Goal: Information Seeking & Learning: Learn about a topic

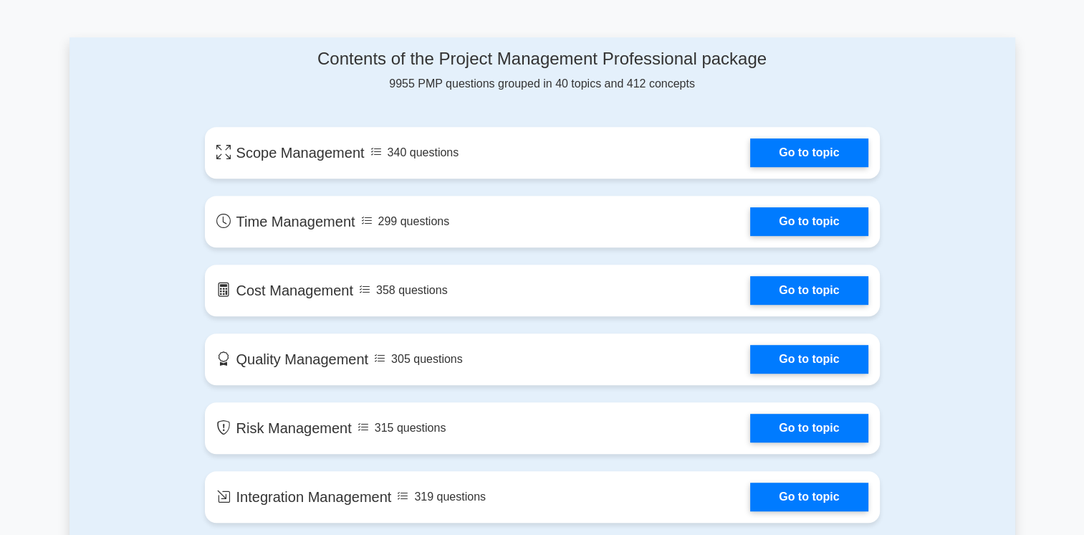
scroll to position [811, 0]
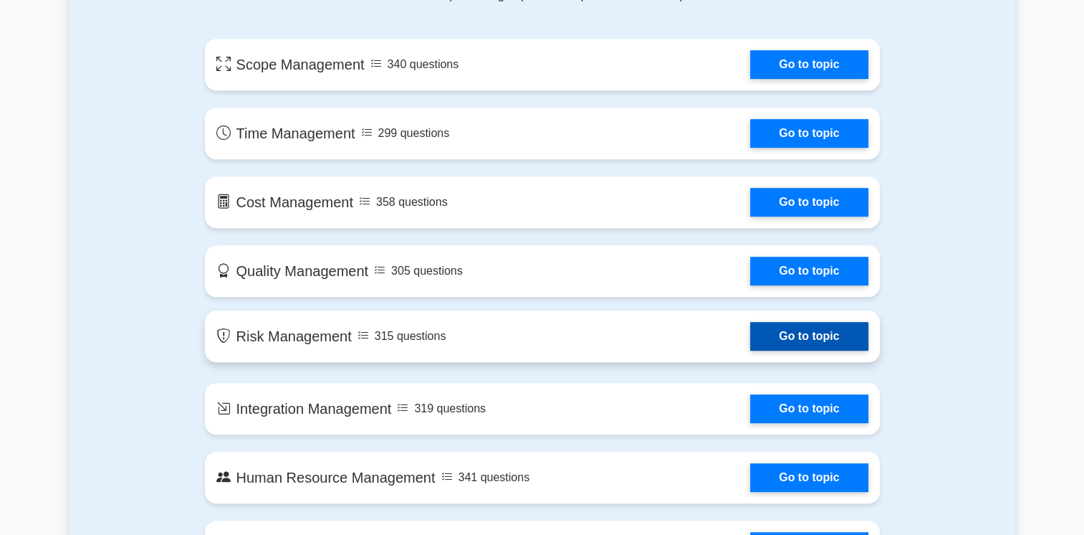
click at [798, 338] on link "Go to topic" at bounding box center [809, 336] width 118 height 29
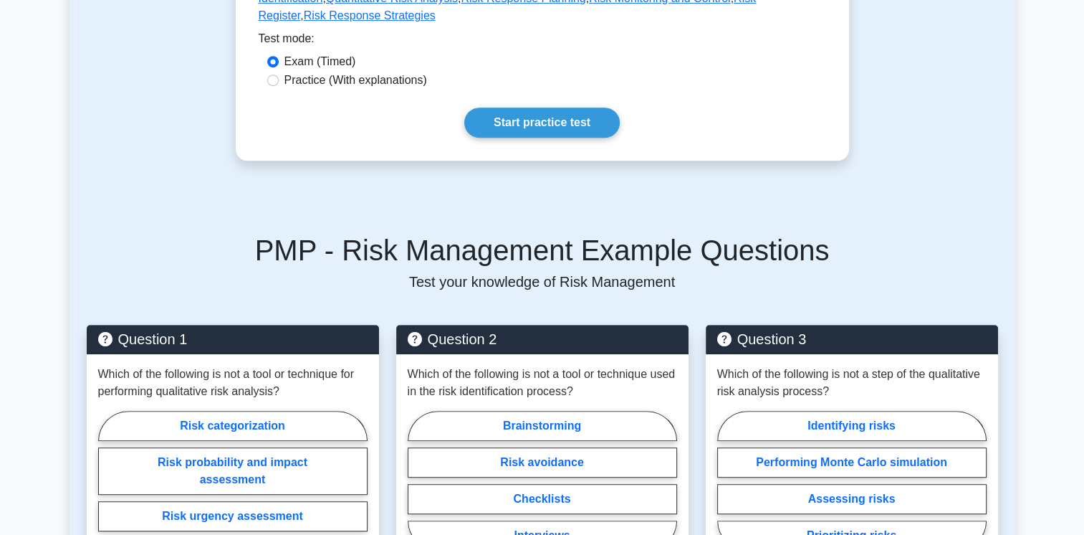
scroll to position [788, 0]
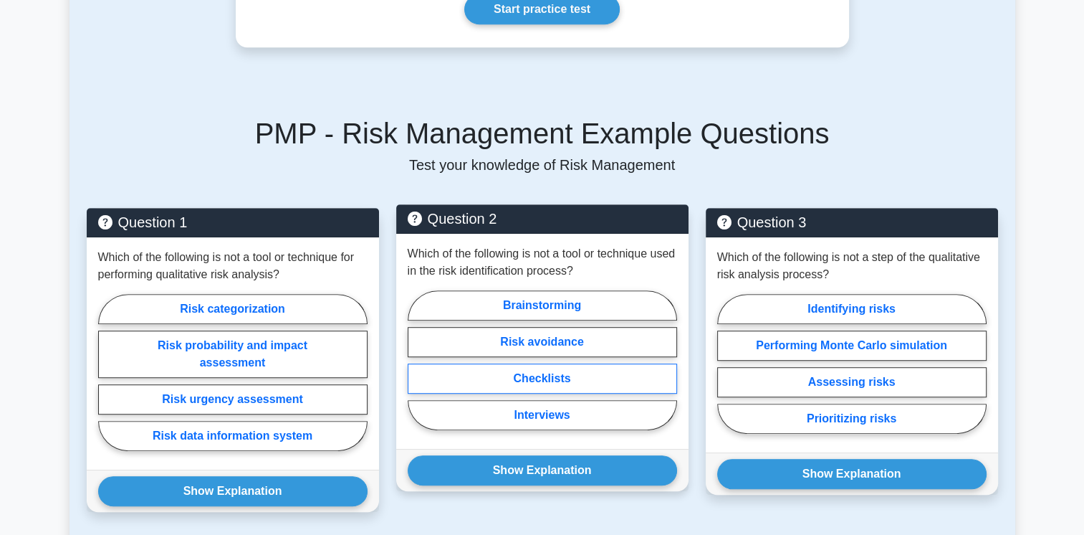
click at [548, 363] on label "Checklists" at bounding box center [542, 378] width 269 height 30
click at [417, 360] on input "Checklists" at bounding box center [412, 364] width 9 height 9
radio input "true"
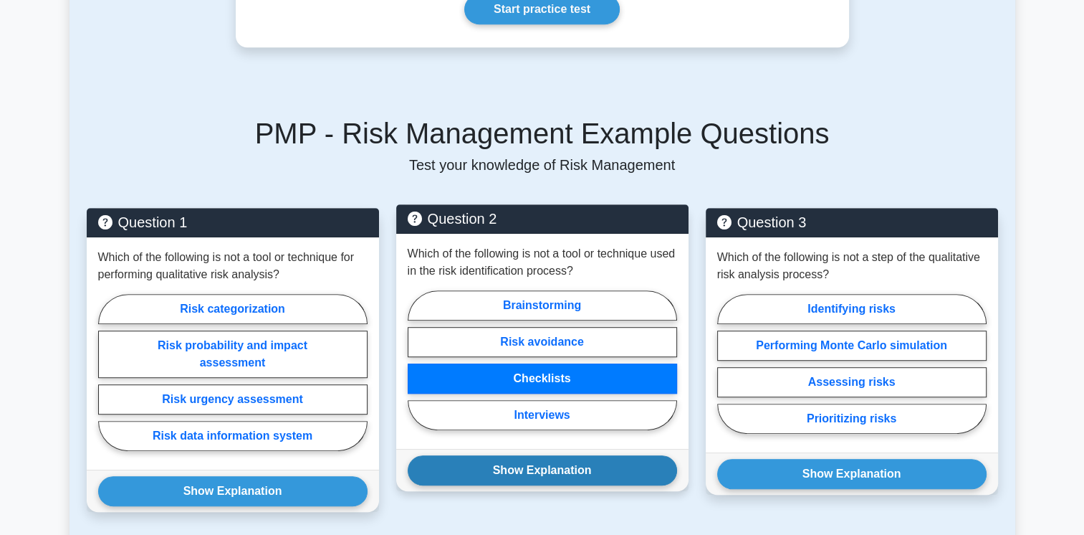
click at [537, 455] on button "Show Explanation" at bounding box center [542, 470] width 269 height 30
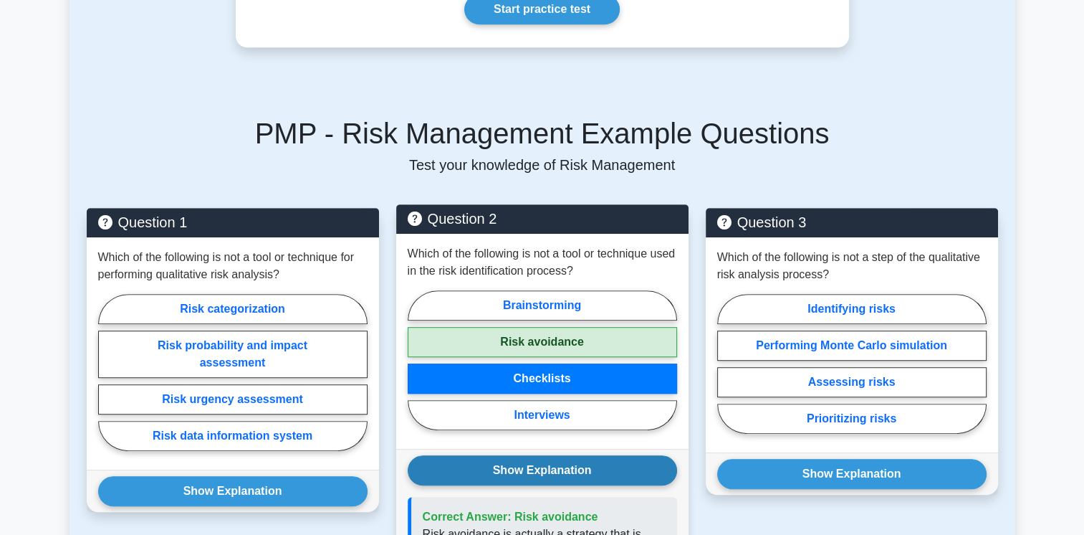
scroll to position [932, 0]
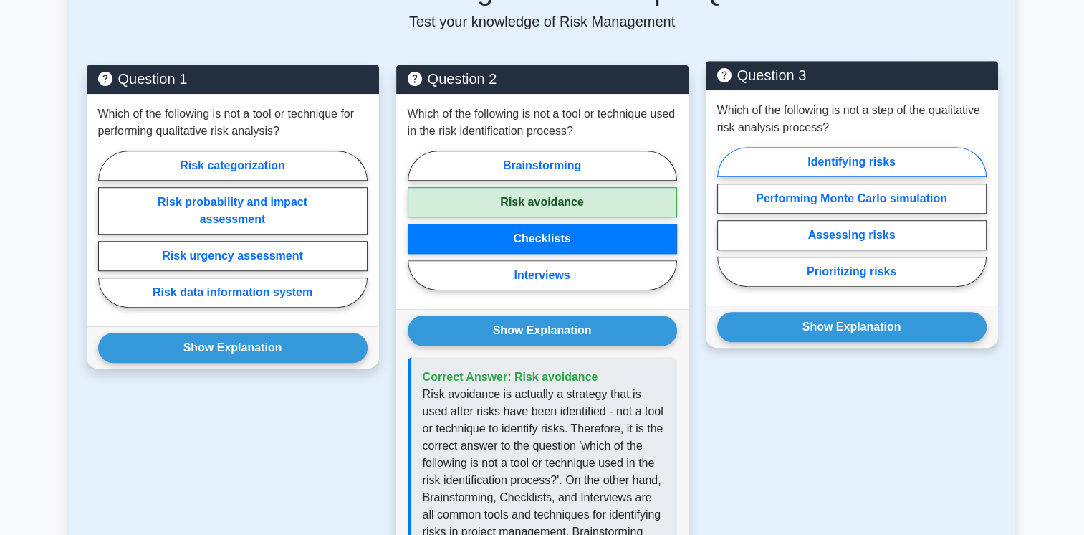
click at [803, 147] on label "Identifying risks" at bounding box center [851, 162] width 269 height 30
click at [727, 216] on input "Identifying risks" at bounding box center [721, 220] width 9 height 9
radio input "true"
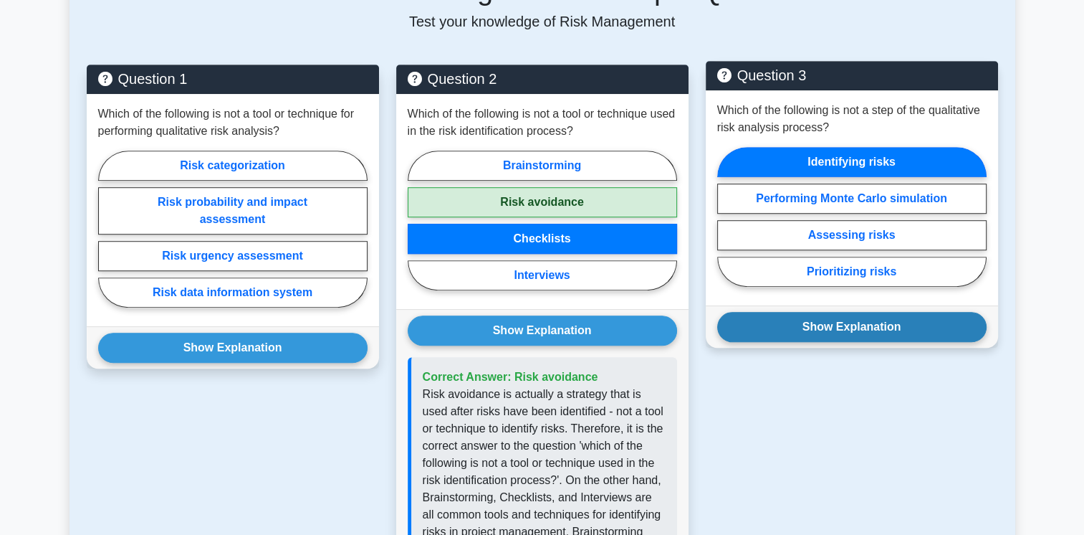
click at [842, 312] on button "Show Explanation" at bounding box center [851, 327] width 269 height 30
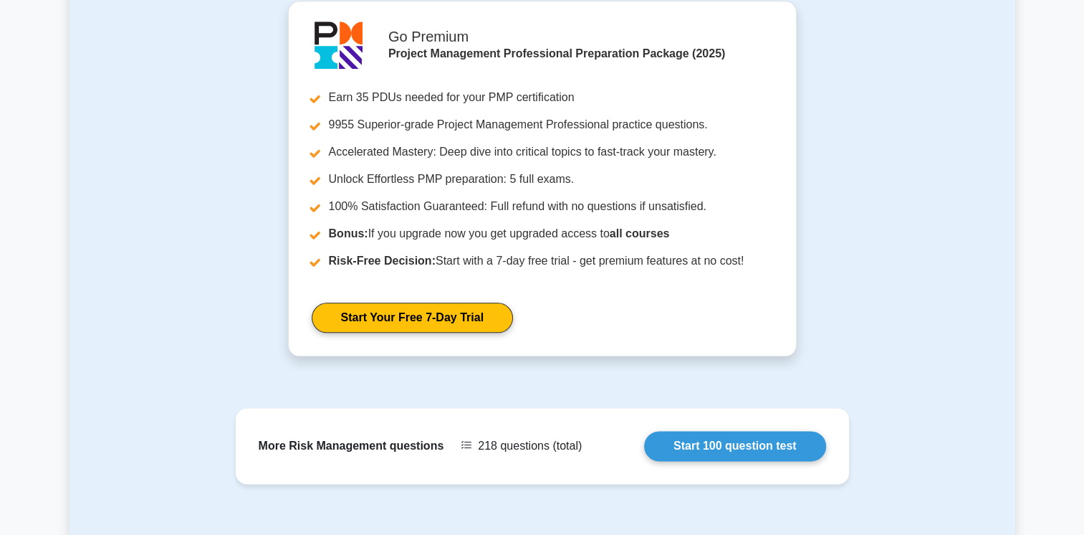
scroll to position [1792, 0]
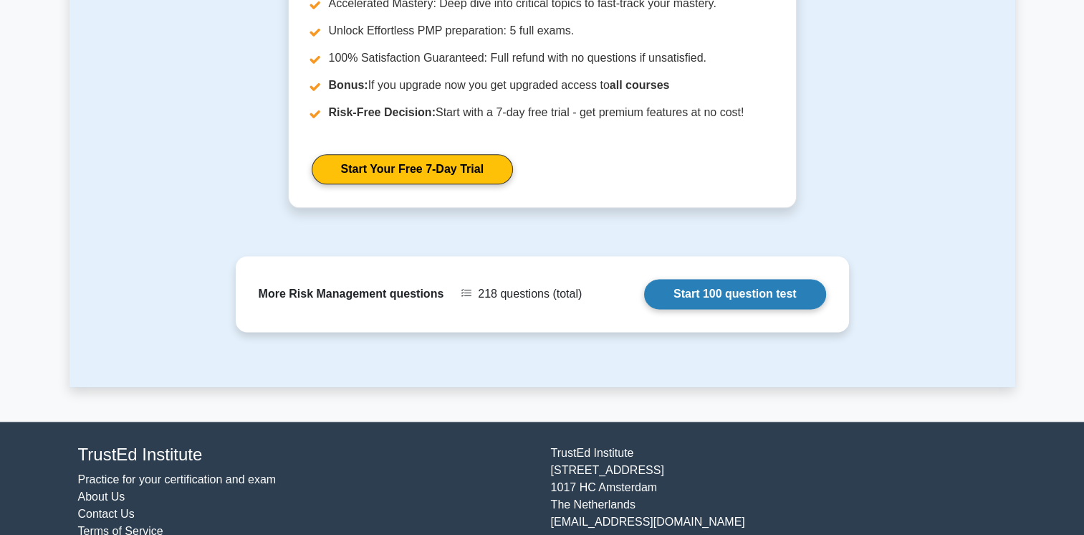
click at [758, 280] on link "Start 100 question test" at bounding box center [735, 294] width 182 height 30
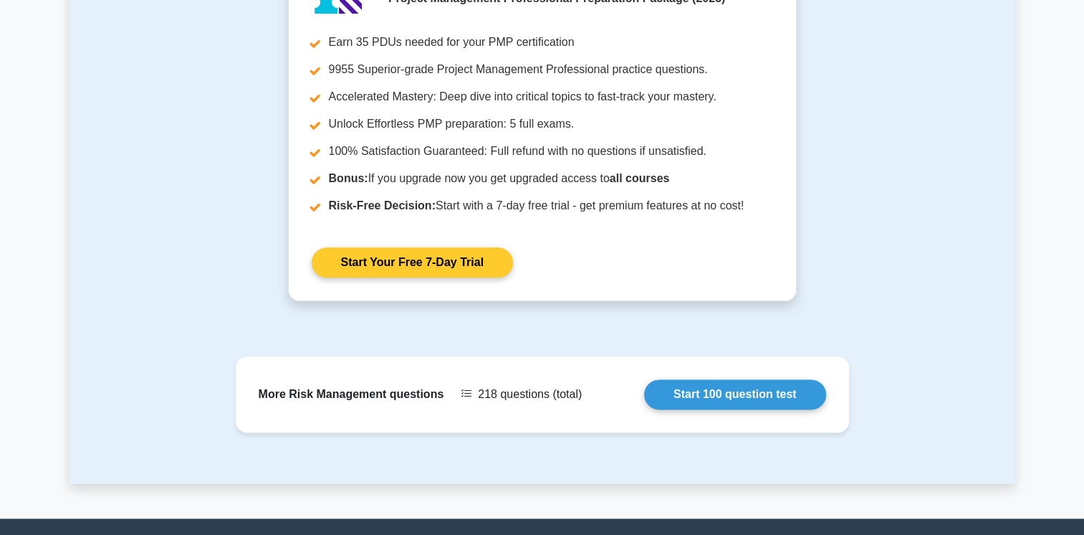
scroll to position [1577, 0]
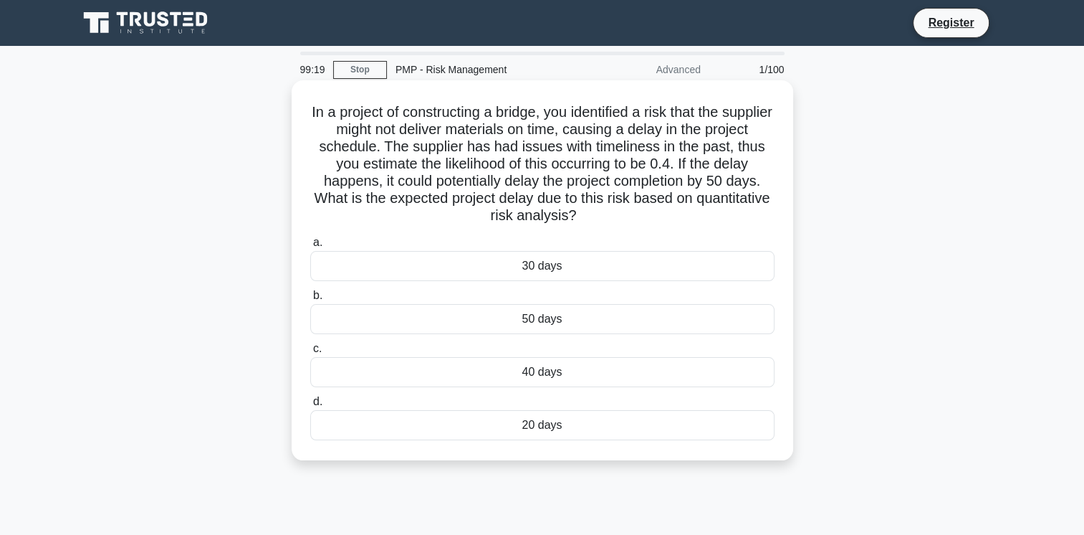
click at [573, 321] on div "50 days" at bounding box center [542, 319] width 464 height 30
click at [310, 300] on input "b. 50 days" at bounding box center [310, 295] width 0 height 9
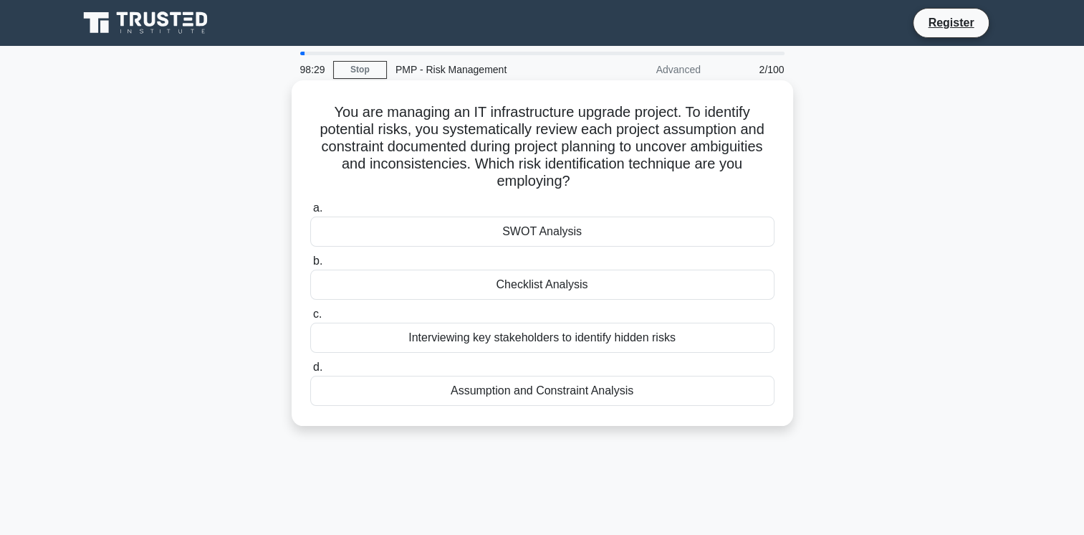
click at [525, 388] on div "Assumption and Constraint Analysis" at bounding box center [542, 391] width 464 height 30
click at [310, 372] on input "d. Assumption and Constraint Analysis" at bounding box center [310, 367] width 0 height 9
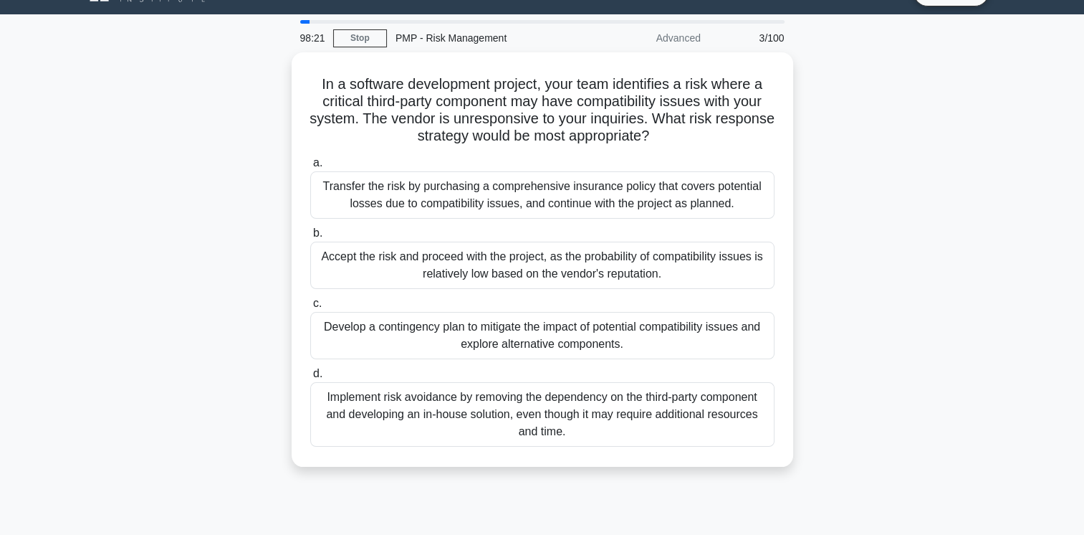
scroll to position [24, 0]
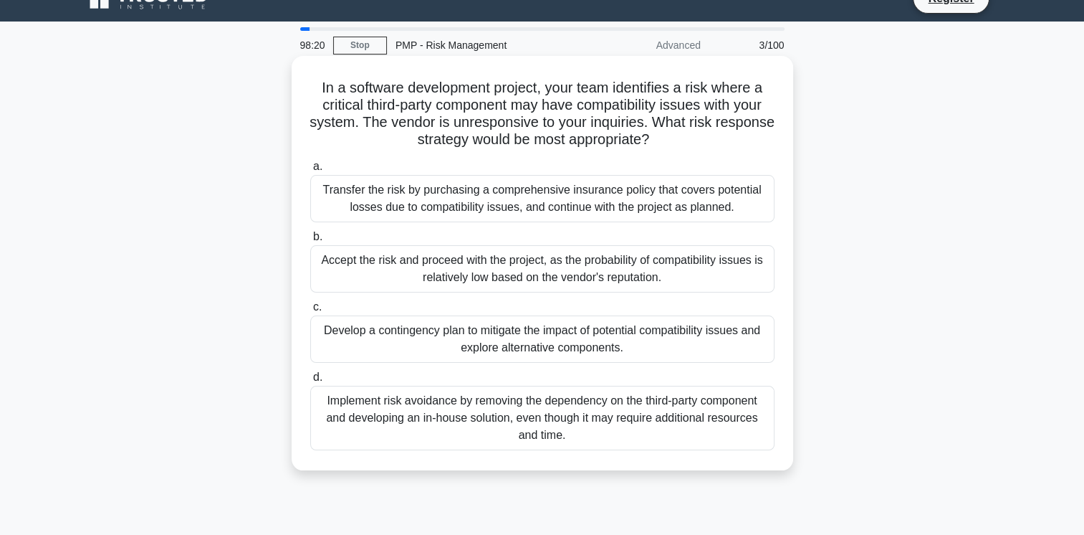
click at [490, 340] on div "Develop a contingency plan to mitigate the impact of potential compatibility is…" at bounding box center [542, 338] width 464 height 47
click at [310, 312] on input "c. Develop a contingency plan to mitigate the impact of potential compatibility…" at bounding box center [310, 306] width 0 height 9
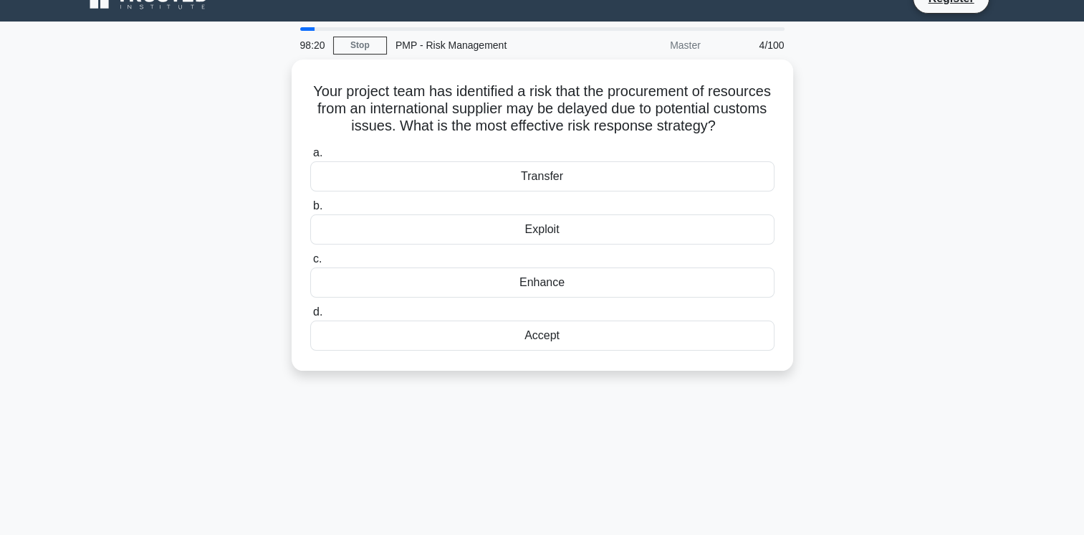
scroll to position [0, 0]
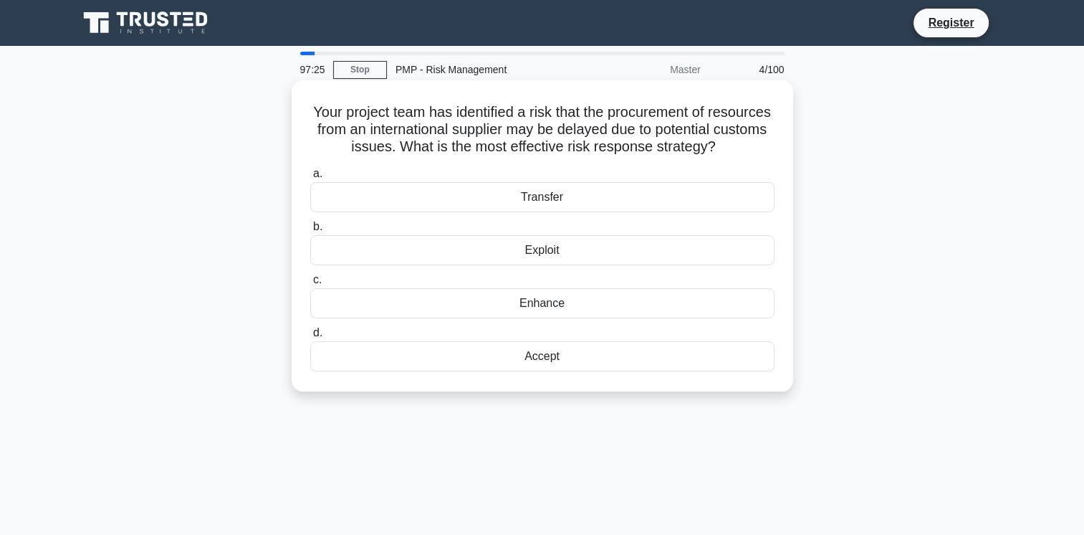
click at [549, 371] on div "Accept" at bounding box center [542, 356] width 464 height 30
click at [310, 338] on input "d. Accept" at bounding box center [310, 332] width 0 height 9
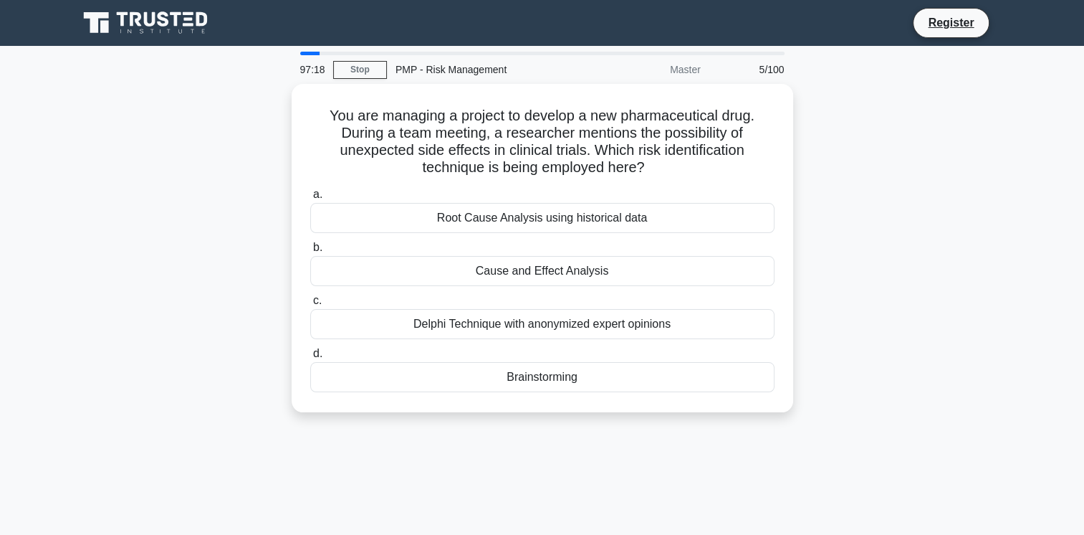
click at [688, 70] on div "Master" at bounding box center [646, 69] width 125 height 29
click at [774, 70] on div "5/100" at bounding box center [752, 69] width 84 height 29
click at [963, 17] on link "Register" at bounding box center [951, 23] width 63 height 18
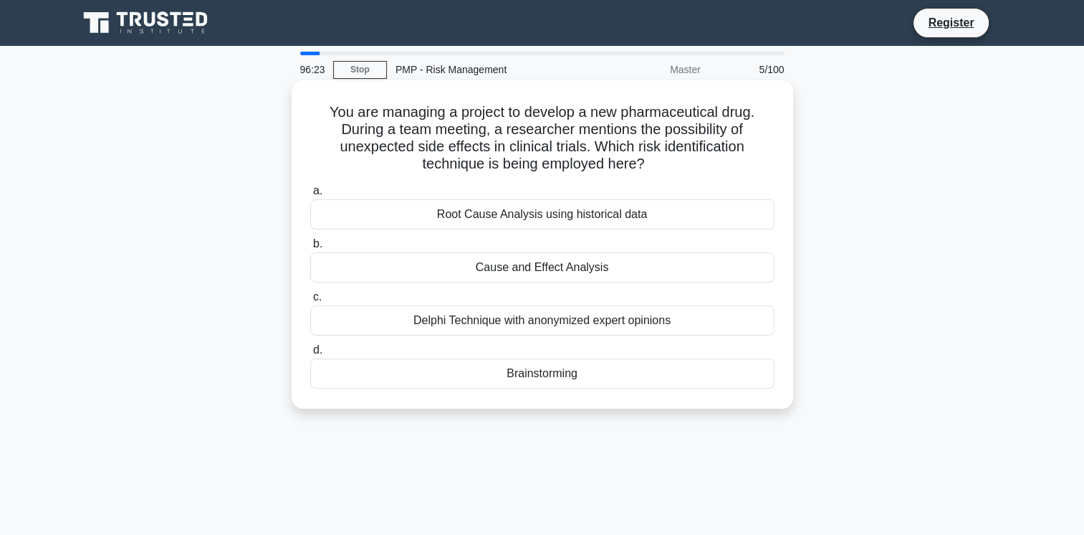
click at [562, 371] on div "Brainstorming" at bounding box center [542, 373] width 464 height 30
click at [310, 355] on input "d. Brainstorming" at bounding box center [310, 349] width 0 height 9
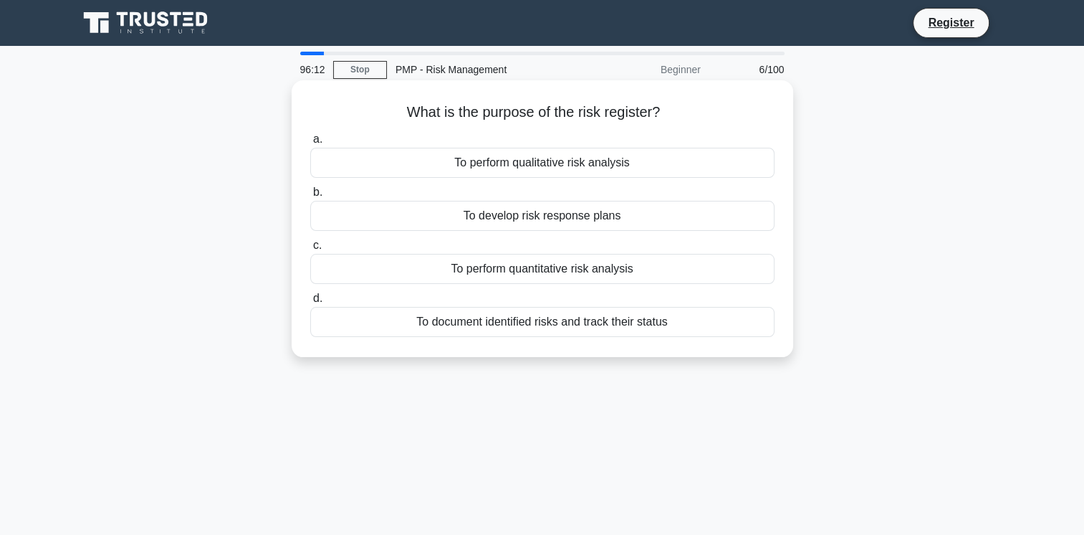
click at [530, 326] on div "To document identified risks and track their status" at bounding box center [542, 322] width 464 height 30
click at [310, 303] on input "d. To document identified risks and track their status" at bounding box center [310, 298] width 0 height 9
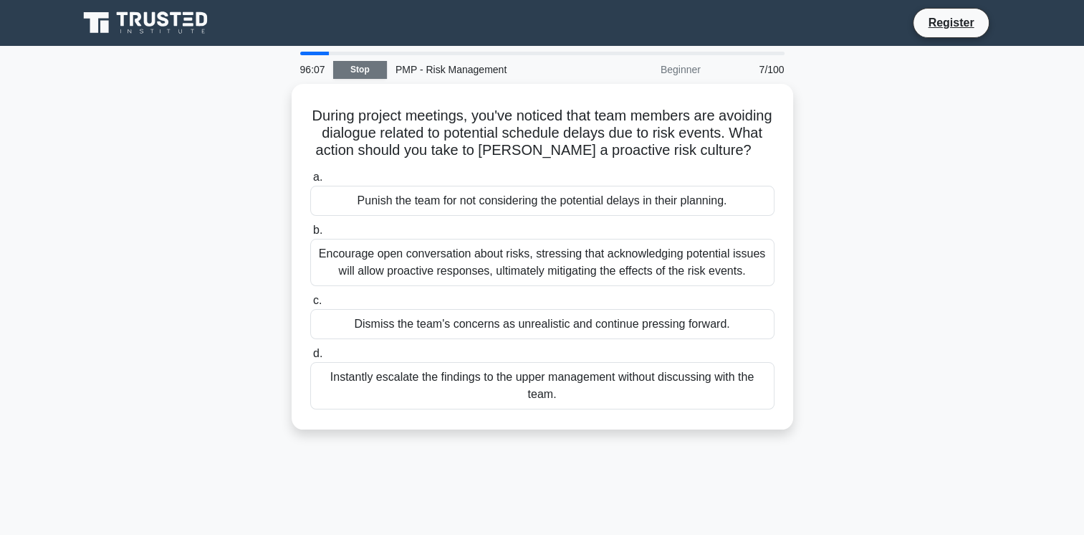
click at [367, 68] on link "Stop" at bounding box center [360, 70] width 54 height 18
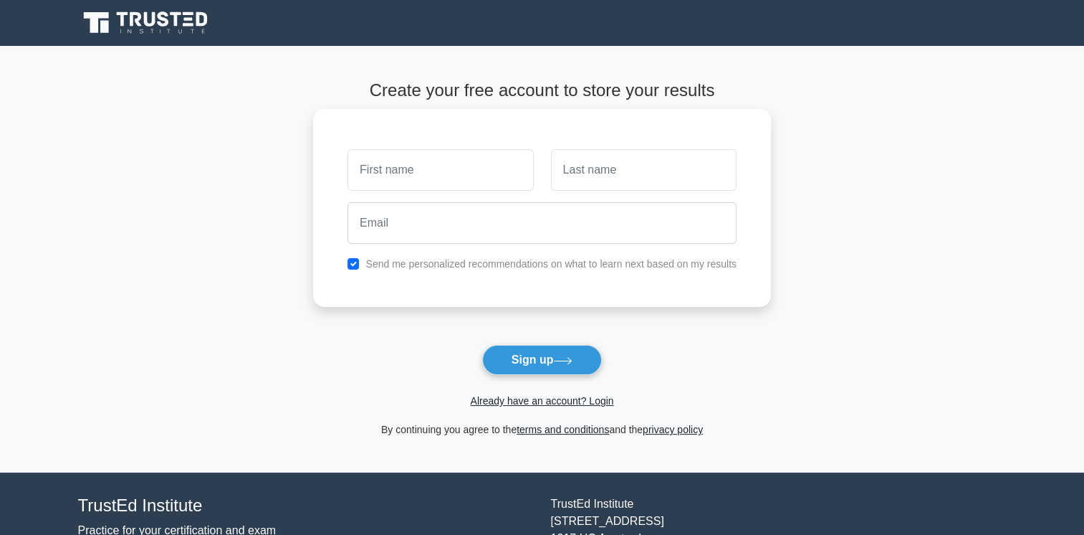
click at [363, 264] on div "Send me personalized recommendations on what to learn next based on my results" at bounding box center [542, 263] width 406 height 17
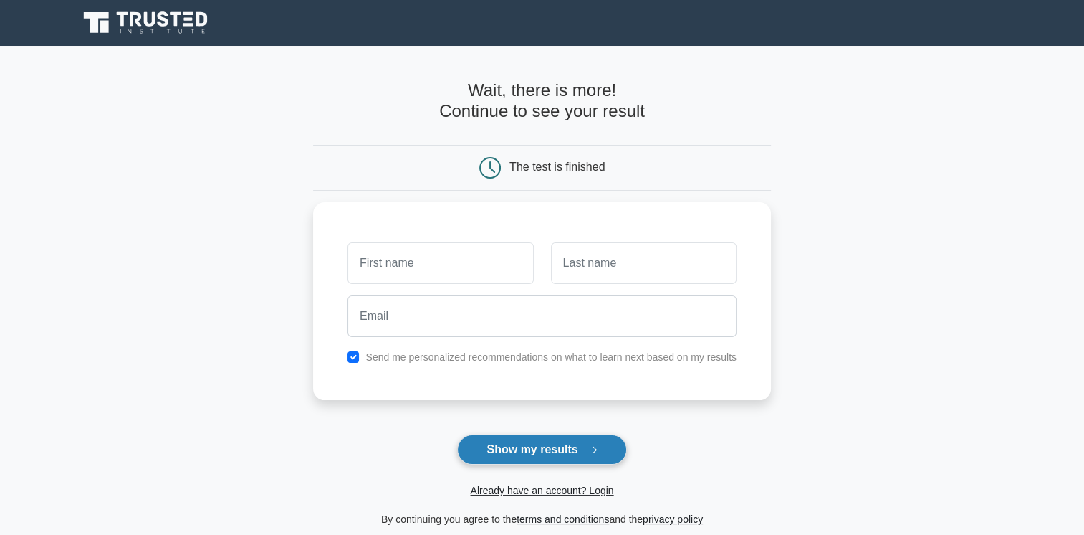
click at [515, 454] on button "Show my results" at bounding box center [541, 449] width 169 height 30
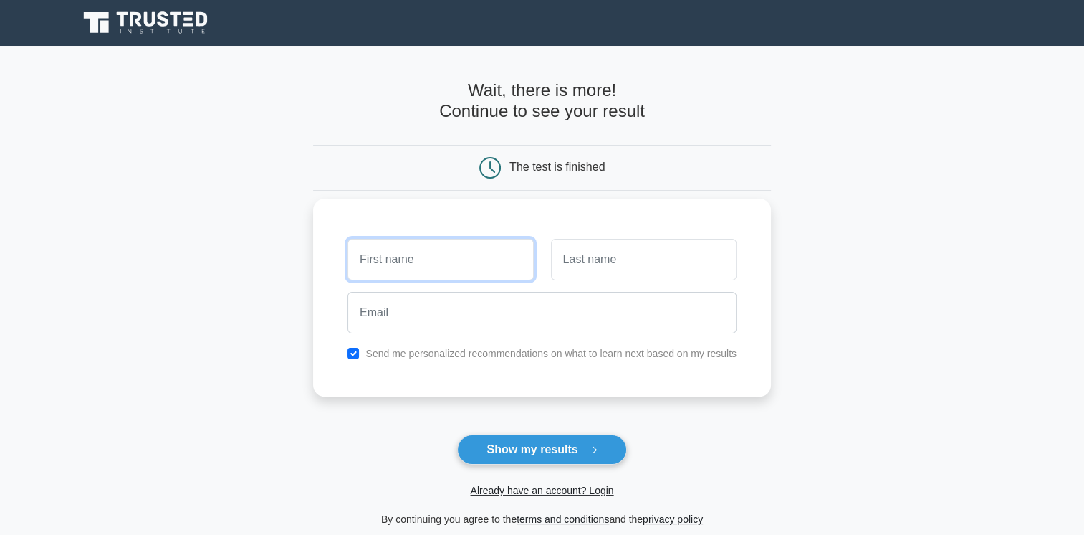
click at [427, 252] on input "text" at bounding box center [441, 260] width 186 height 42
click at [1023, 358] on main "Wait, there is more! Continue to see your result The test is finished and the" at bounding box center [542, 304] width 1084 height 516
click at [428, 262] on input "text" at bounding box center [441, 260] width 186 height 42
type input "s"
